Goal: Find specific page/section

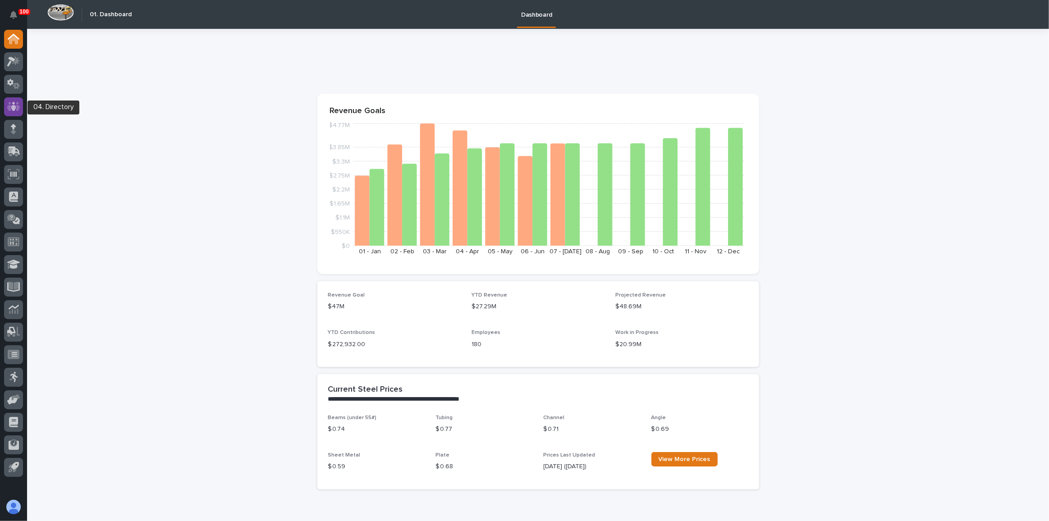
click at [14, 111] on icon at bounding box center [13, 106] width 13 height 10
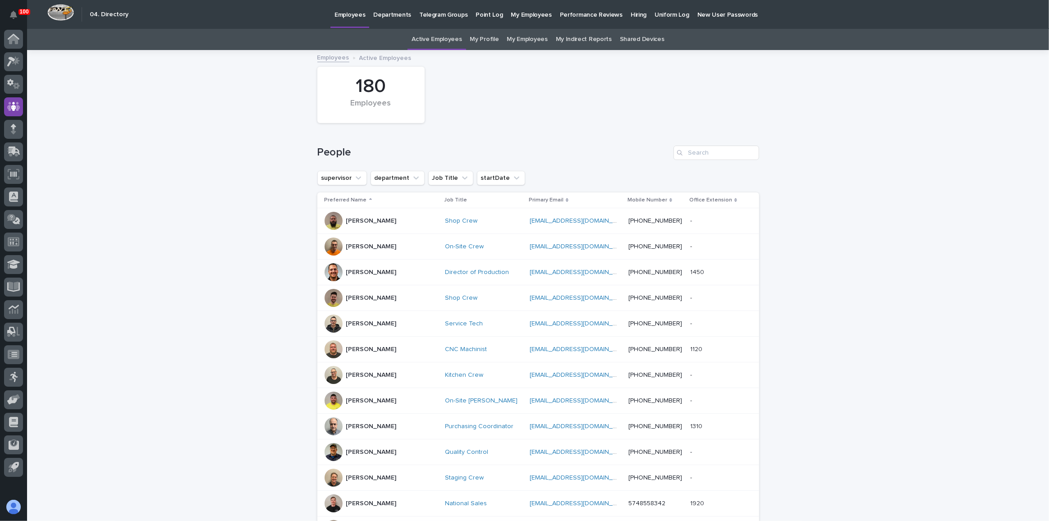
click at [492, 30] on link "My Profile" at bounding box center [484, 39] width 29 height 21
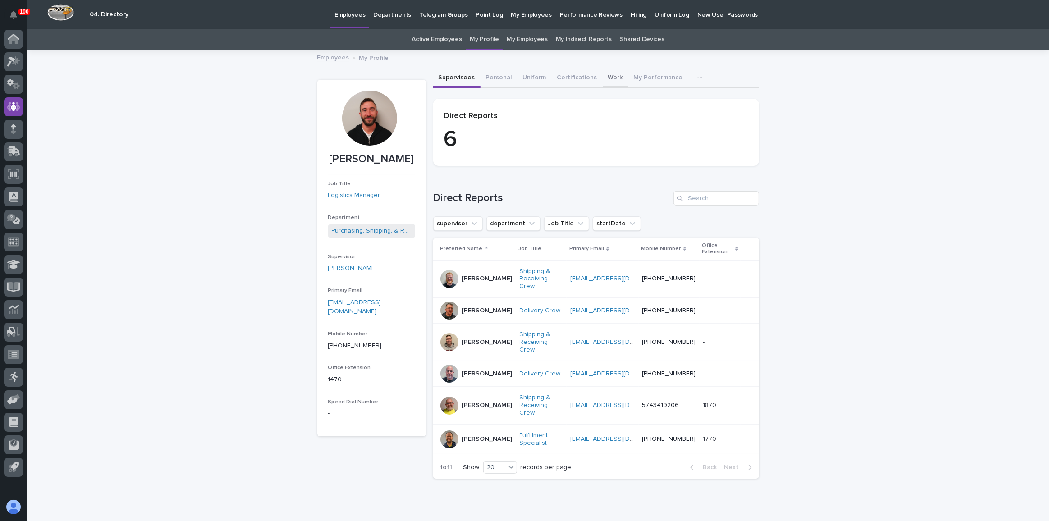
click at [607, 85] on button "Work" at bounding box center [616, 78] width 26 height 19
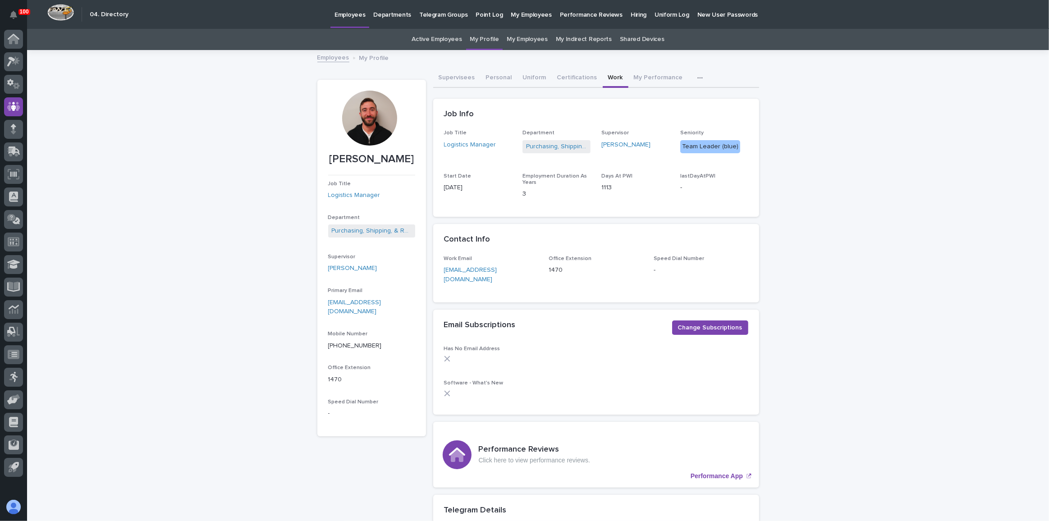
scroll to position [205, 0]
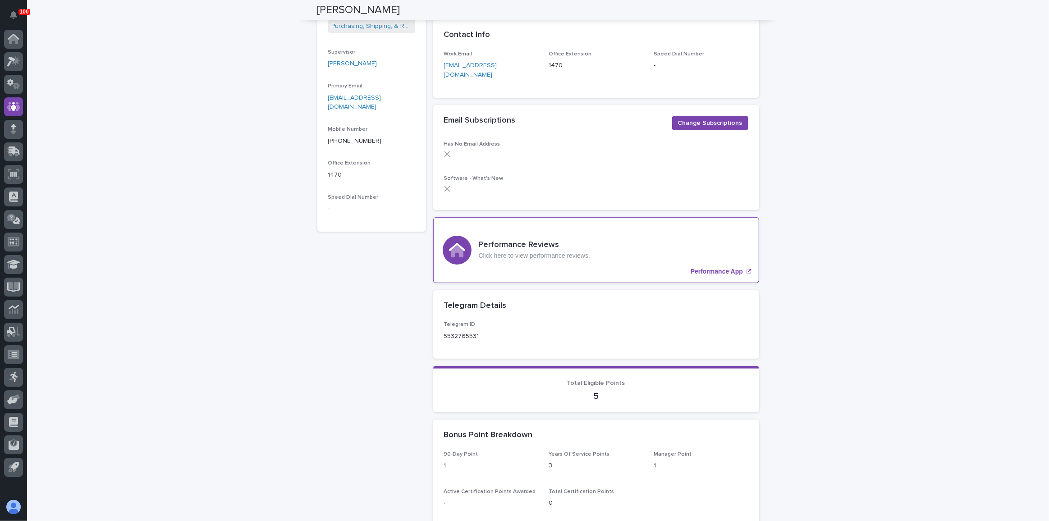
click at [619, 243] on div "Performance Reviews Click here to view performance reviews. Performance App" at bounding box center [596, 250] width 326 height 66
